Goal: Information Seeking & Learning: Learn about a topic

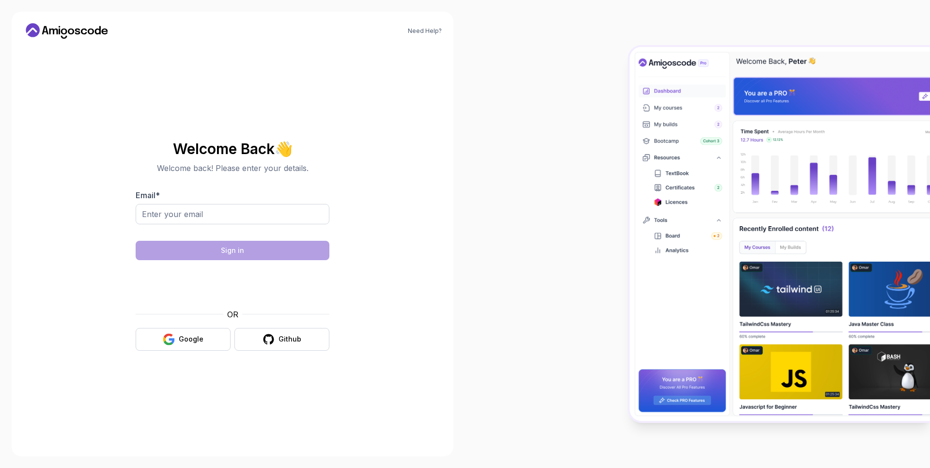
click at [195, 332] on button "Google" at bounding box center [183, 339] width 95 height 23
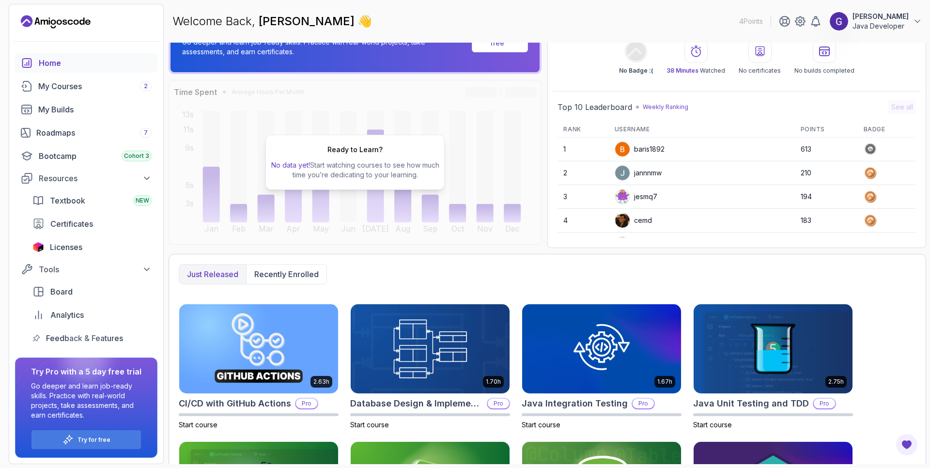
scroll to position [37, 0]
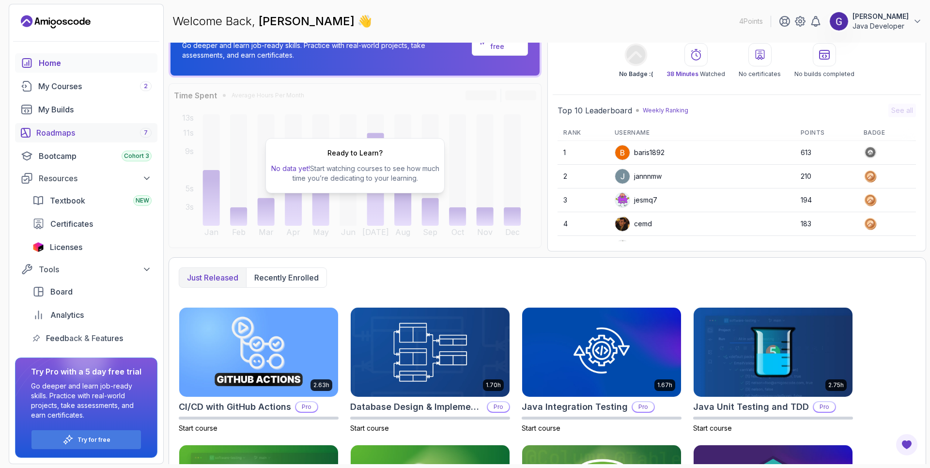
click at [59, 132] on div "Roadmaps 7" at bounding box center [93, 133] width 115 height 12
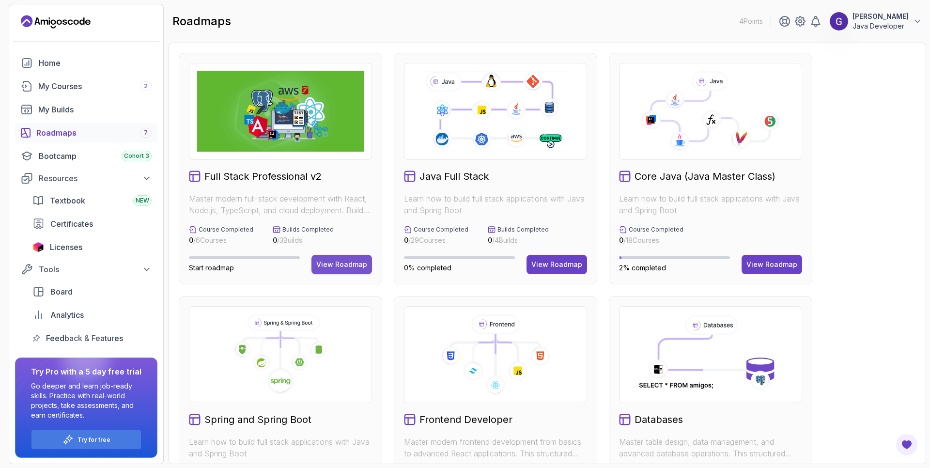
click at [348, 270] on button "View Roadmap" at bounding box center [341, 264] width 61 height 19
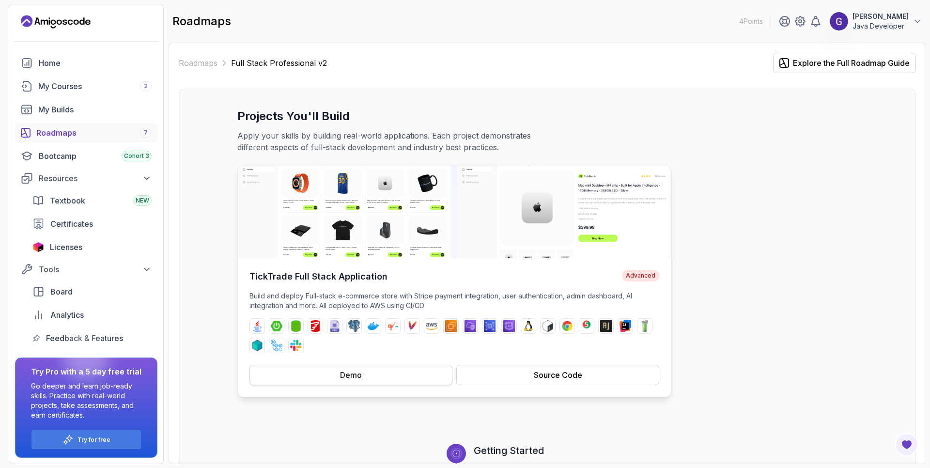
click at [361, 378] on div "Demo" at bounding box center [351, 375] width 22 height 12
click at [554, 372] on div "Source Code" at bounding box center [558, 375] width 48 height 12
click at [51, 62] on div "Home" at bounding box center [95, 63] width 113 height 12
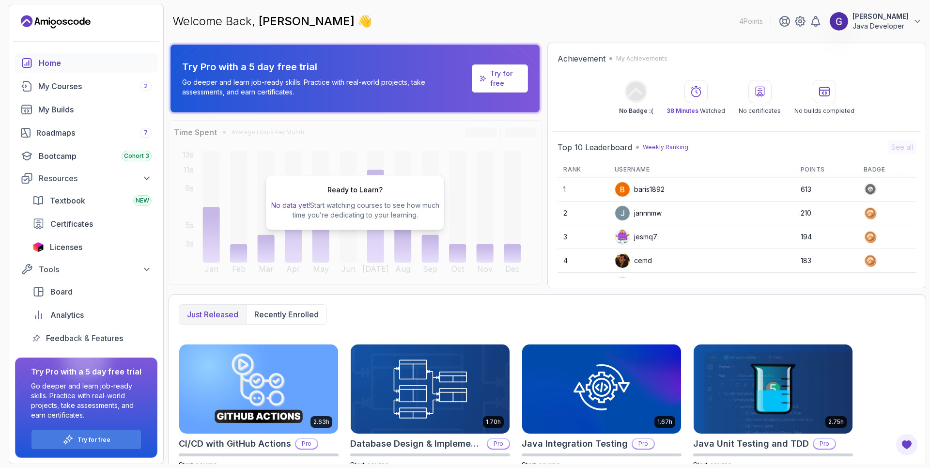
click at [52, 23] on icon "Landing page" at bounding box center [52, 21] width 5 height 5
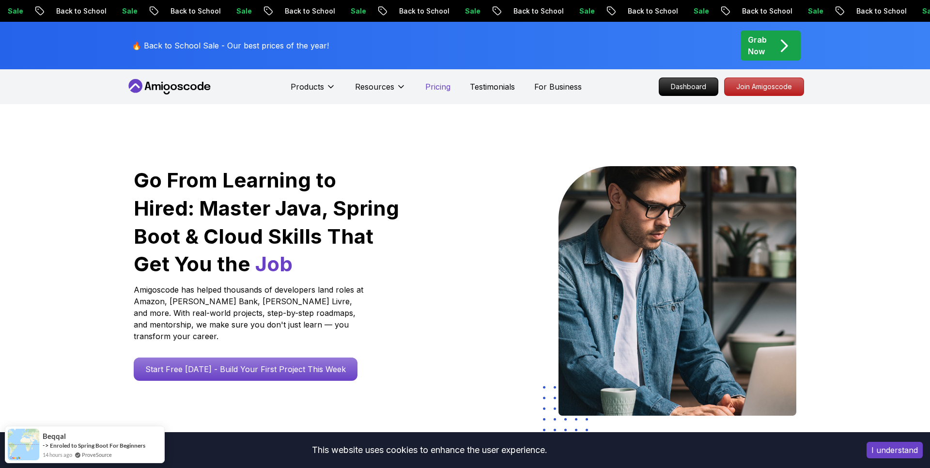
click at [436, 87] on p "Pricing" at bounding box center [437, 87] width 25 height 12
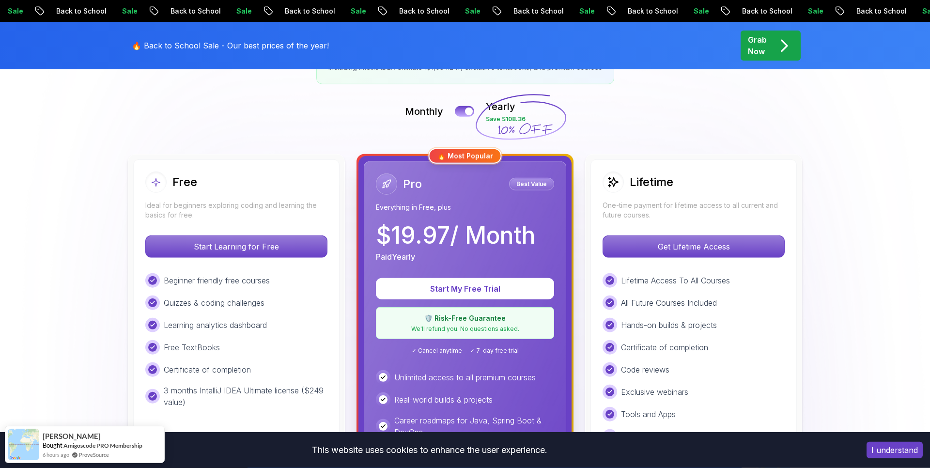
scroll to position [215, 0]
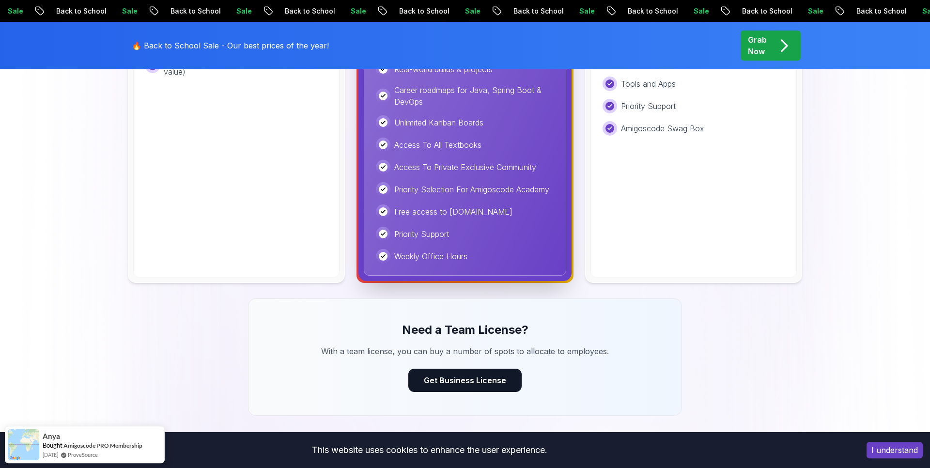
scroll to position [547, 0]
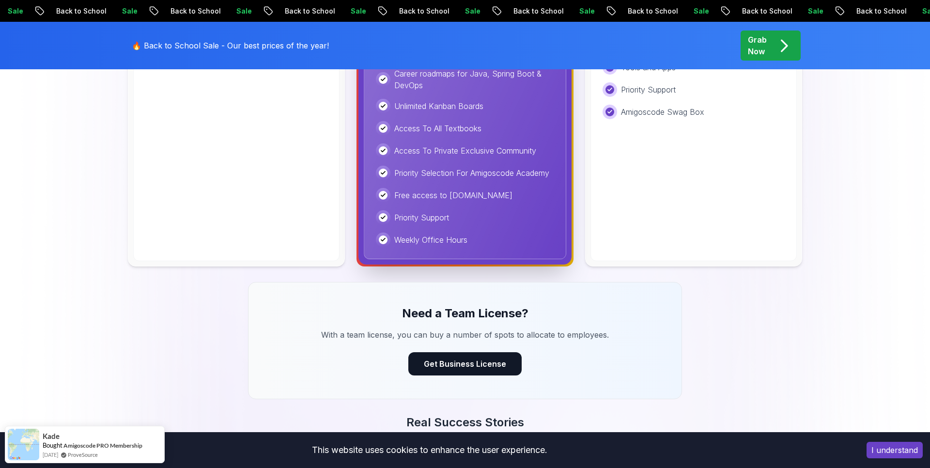
click at [80, 201] on img at bounding box center [465, 164] width 930 height 1215
